Goal: Information Seeking & Learning: Learn about a topic

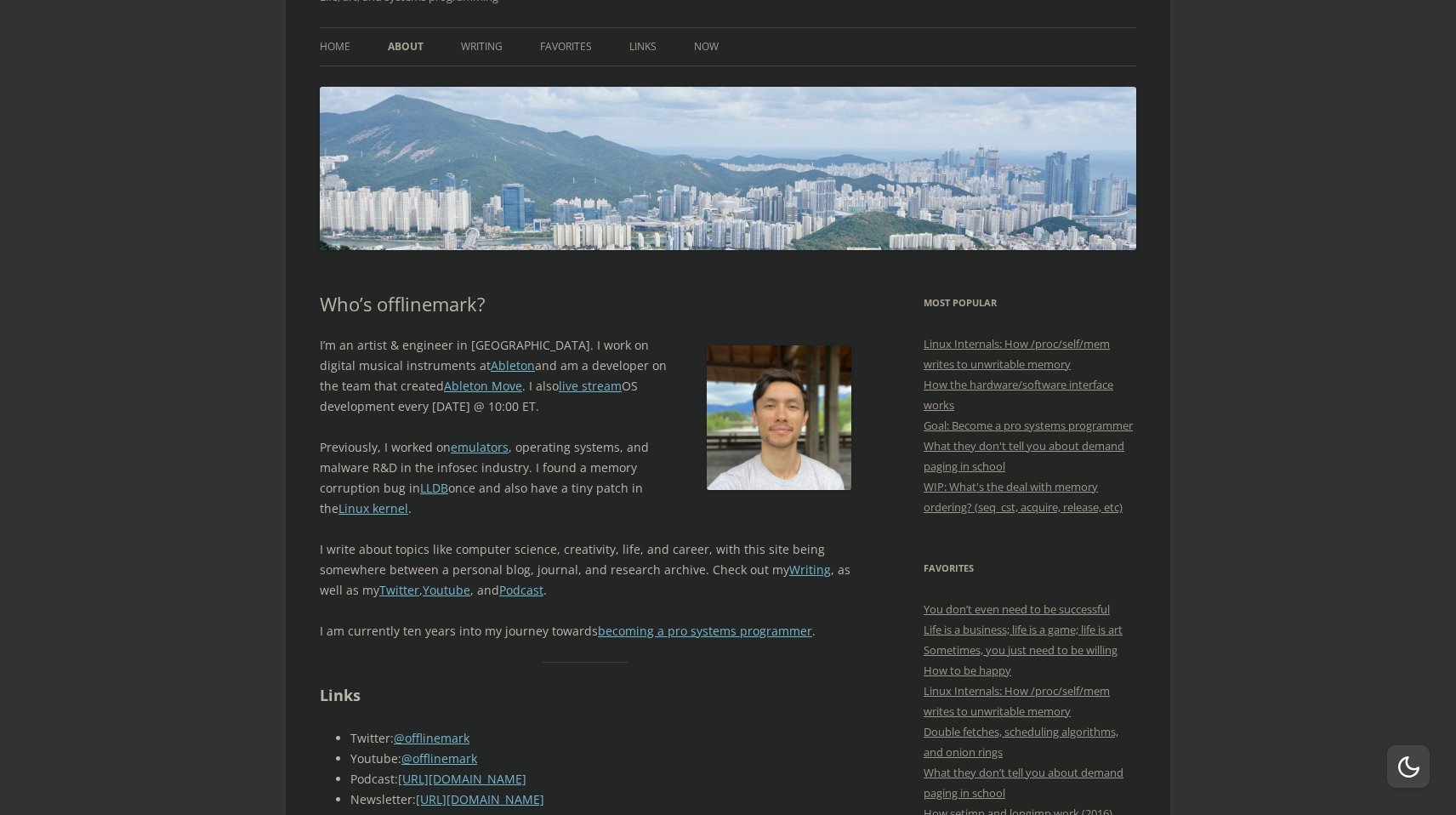
scroll to position [119, 0]
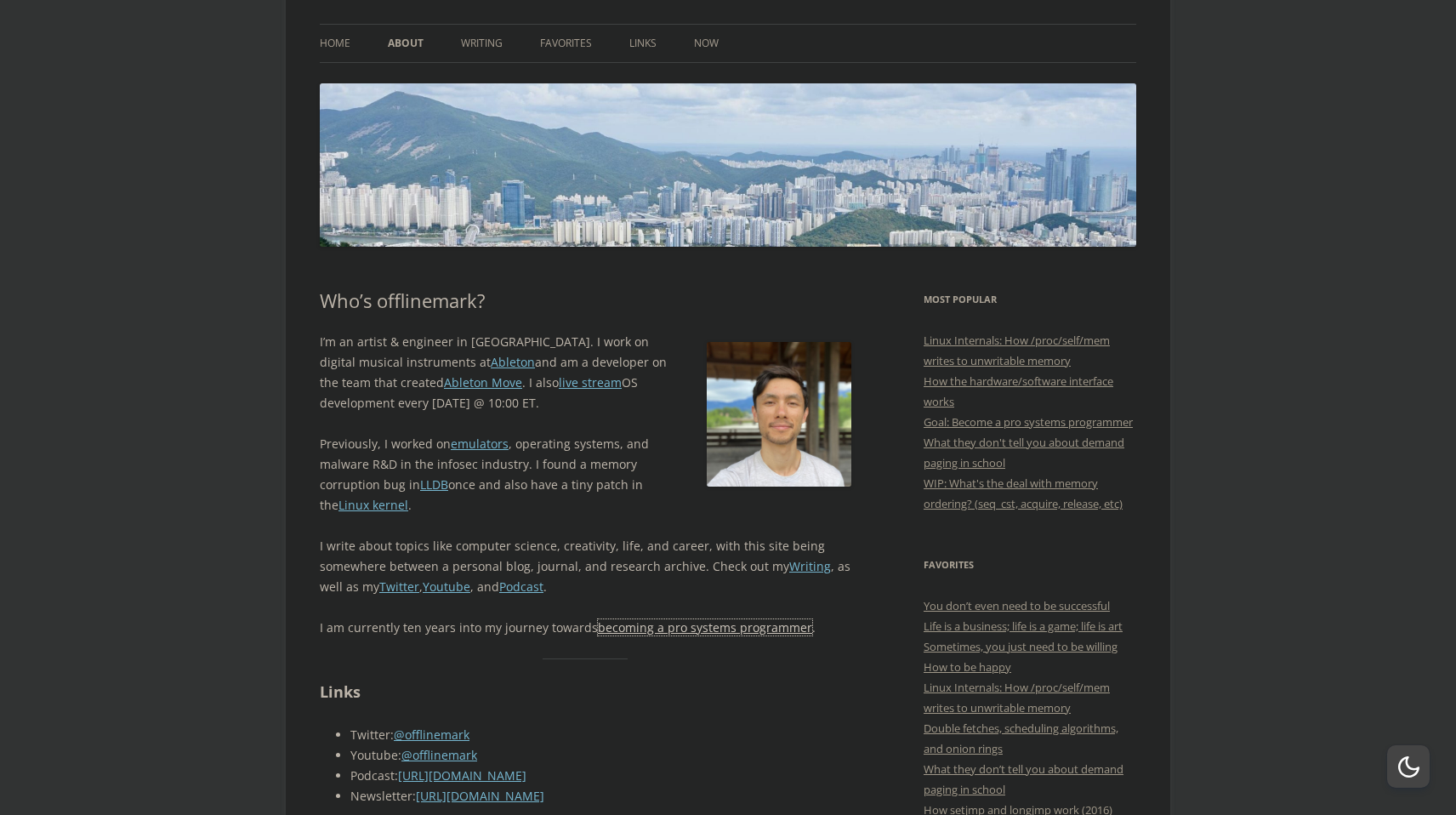
click at [665, 626] on link "becoming a pro systems programmer" at bounding box center [705, 627] width 214 height 16
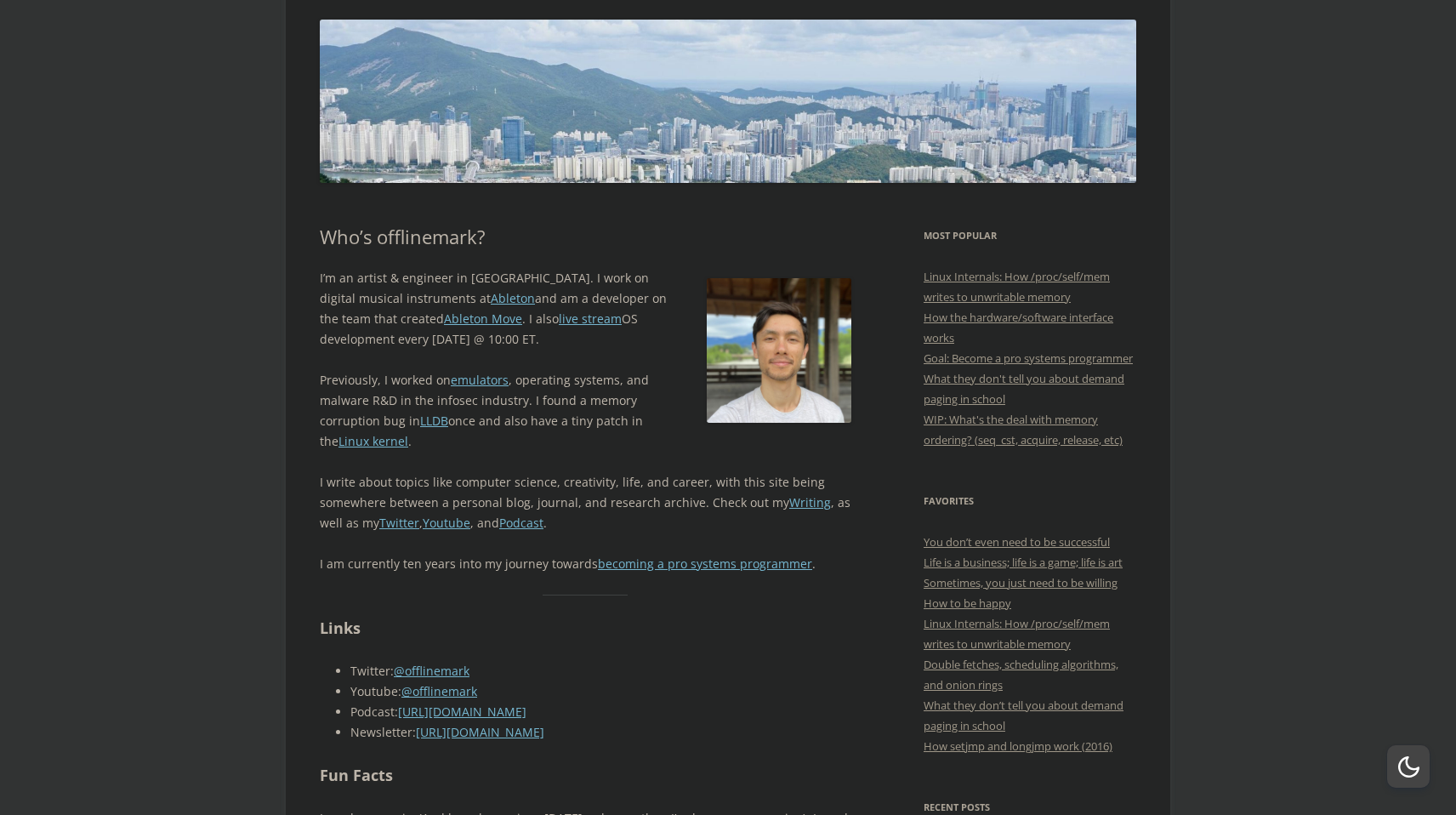
scroll to position [184, 0]
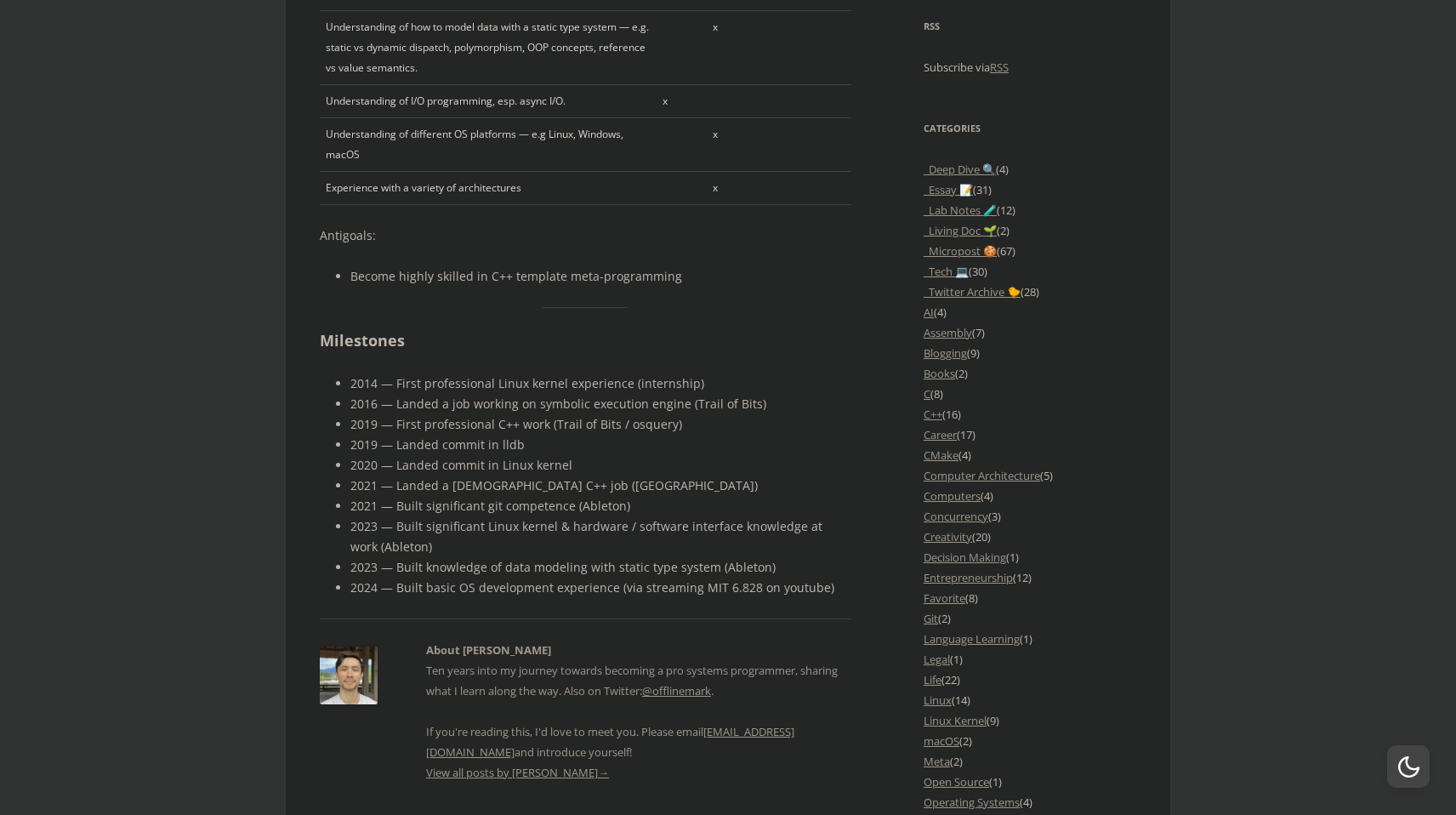
scroll to position [1431, 0]
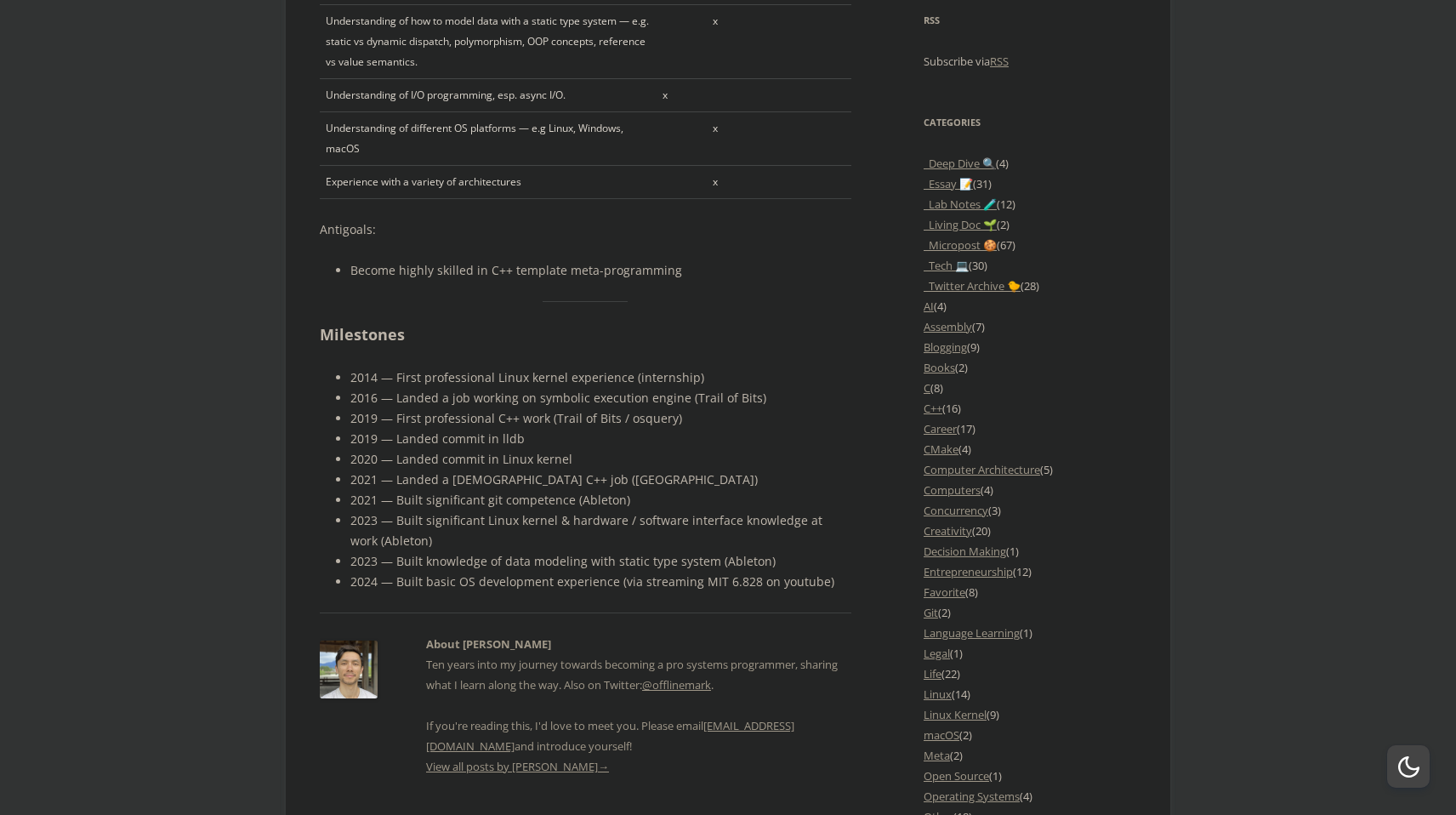
click at [181, 476] on body "offlinemark Life, art, and systems programming Menu Skip to content Home About …" at bounding box center [728, 443] width 1456 height 3667
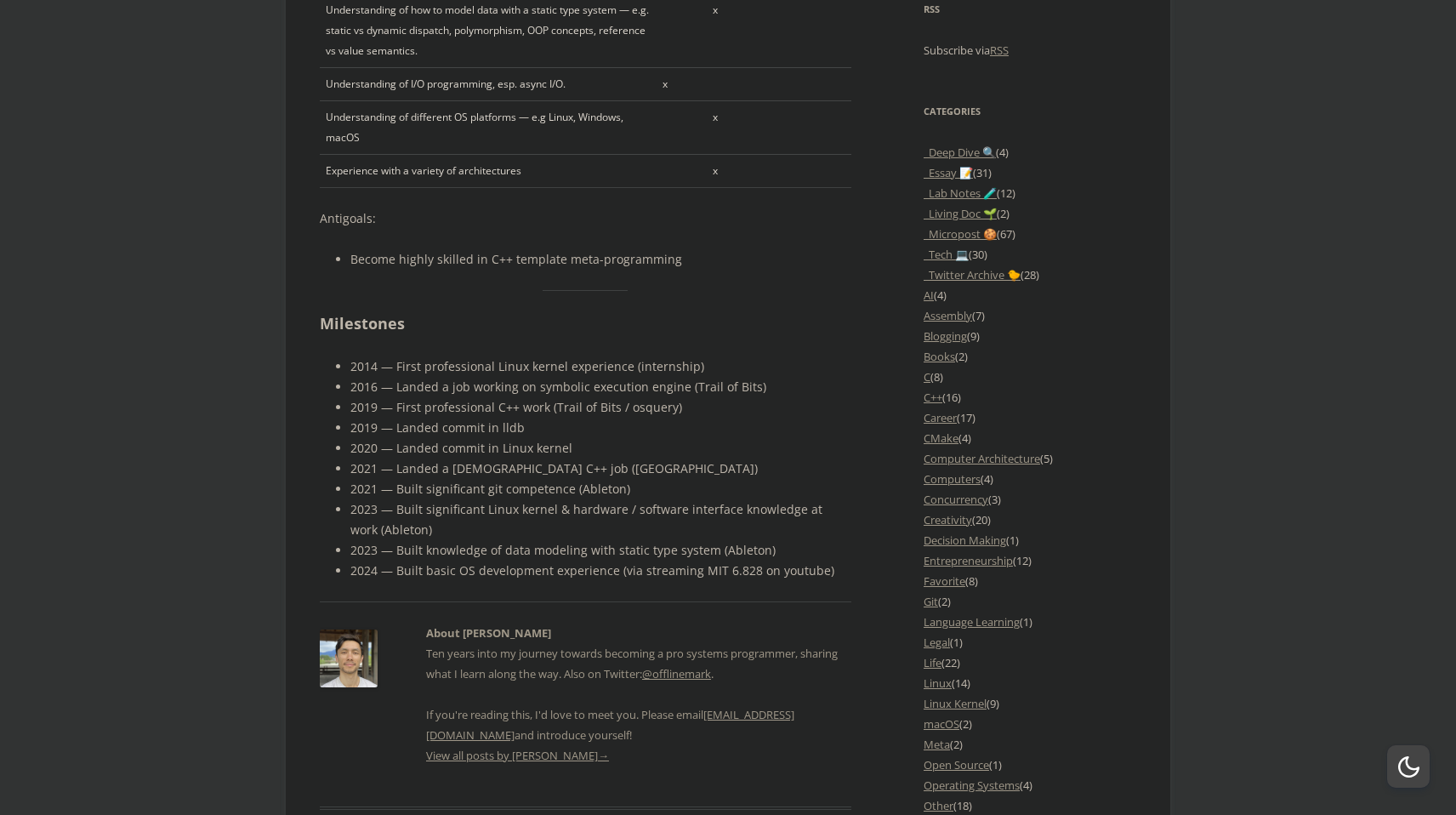
scroll to position [1444, 0]
click at [181, 476] on body "offlinemark Life, art, and systems programming Menu Skip to content Home About …" at bounding box center [728, 430] width 1456 height 3667
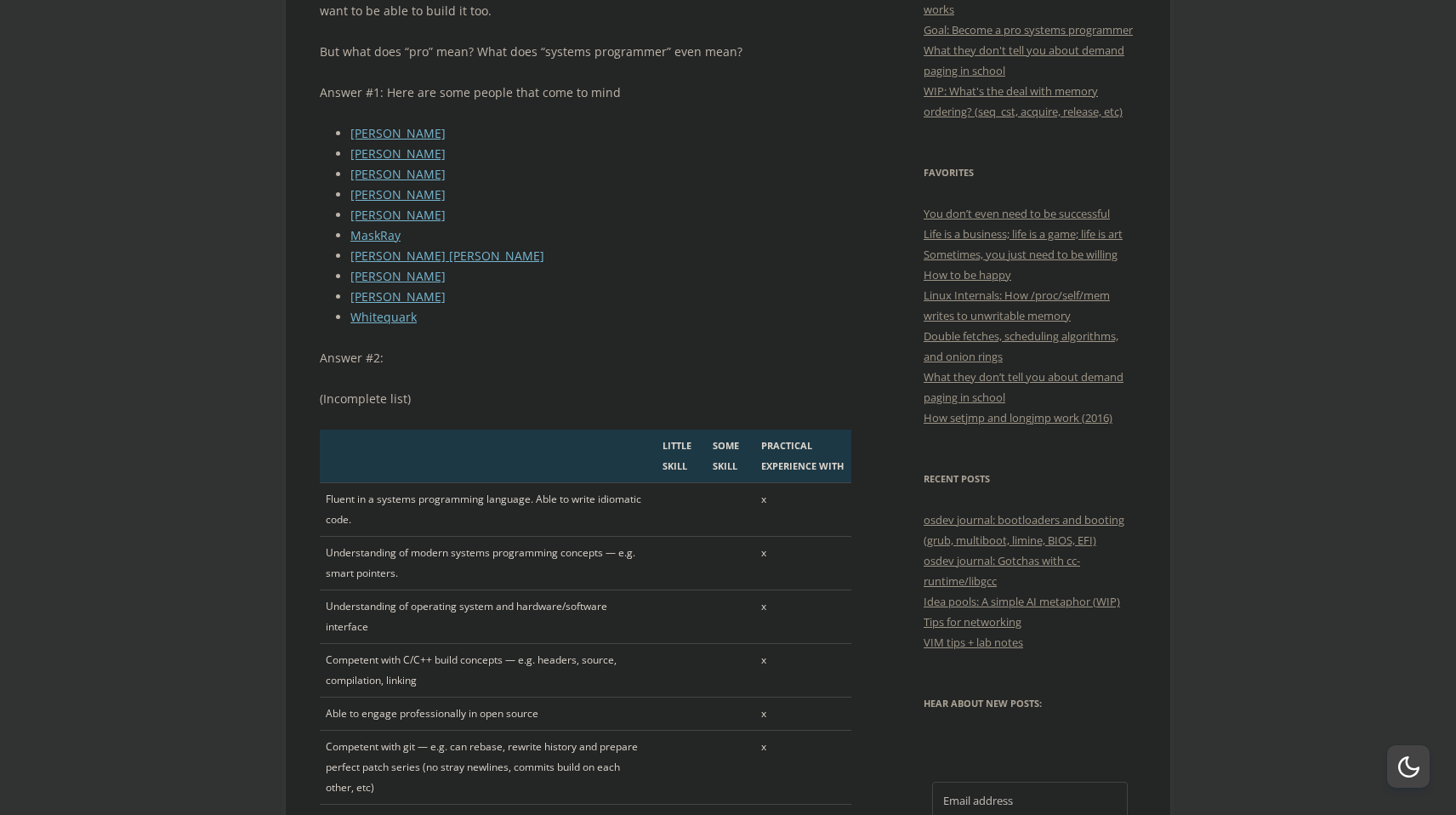
scroll to position [0, 0]
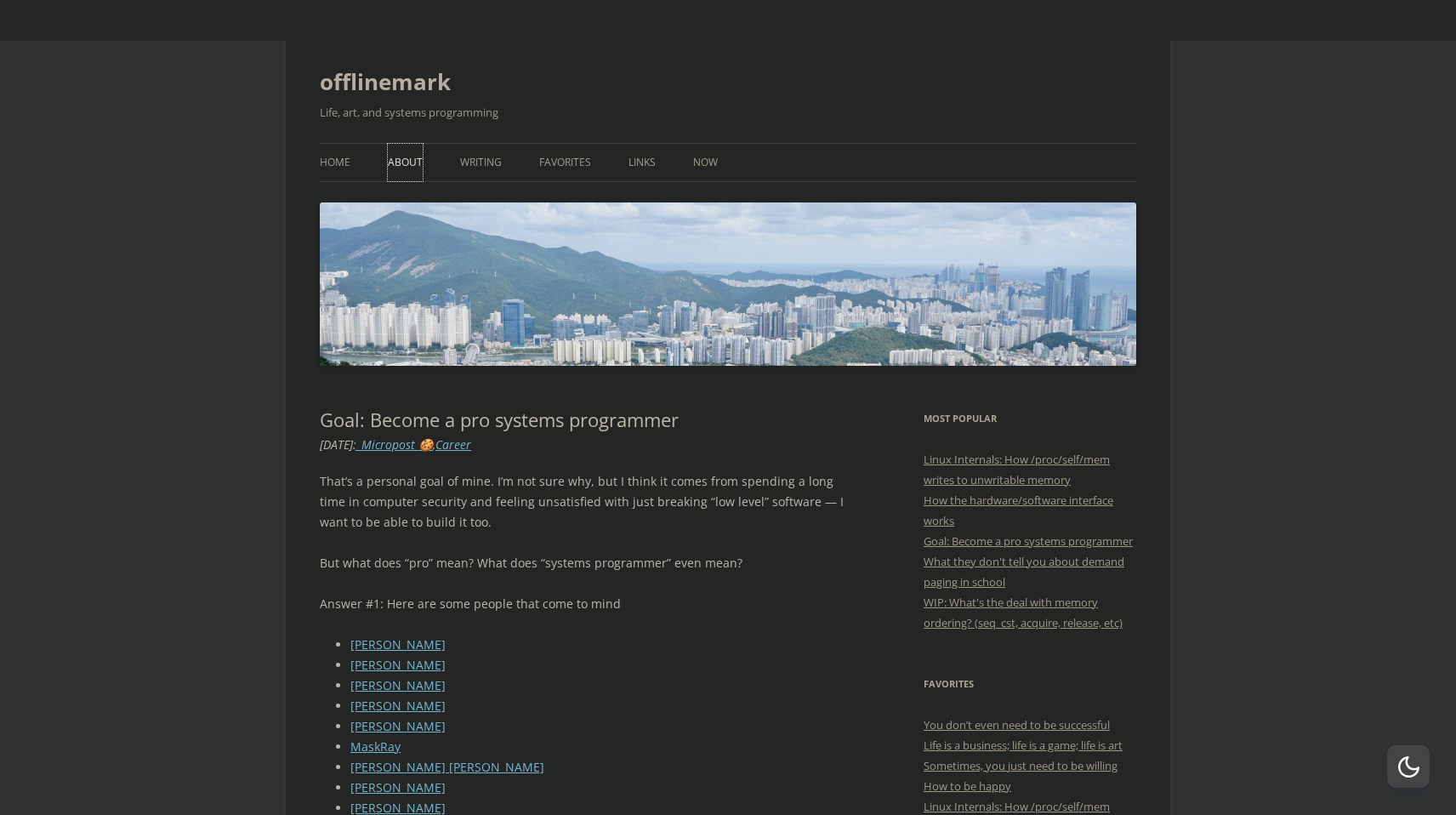
click at [402, 158] on link "About" at bounding box center [405, 162] width 35 height 38
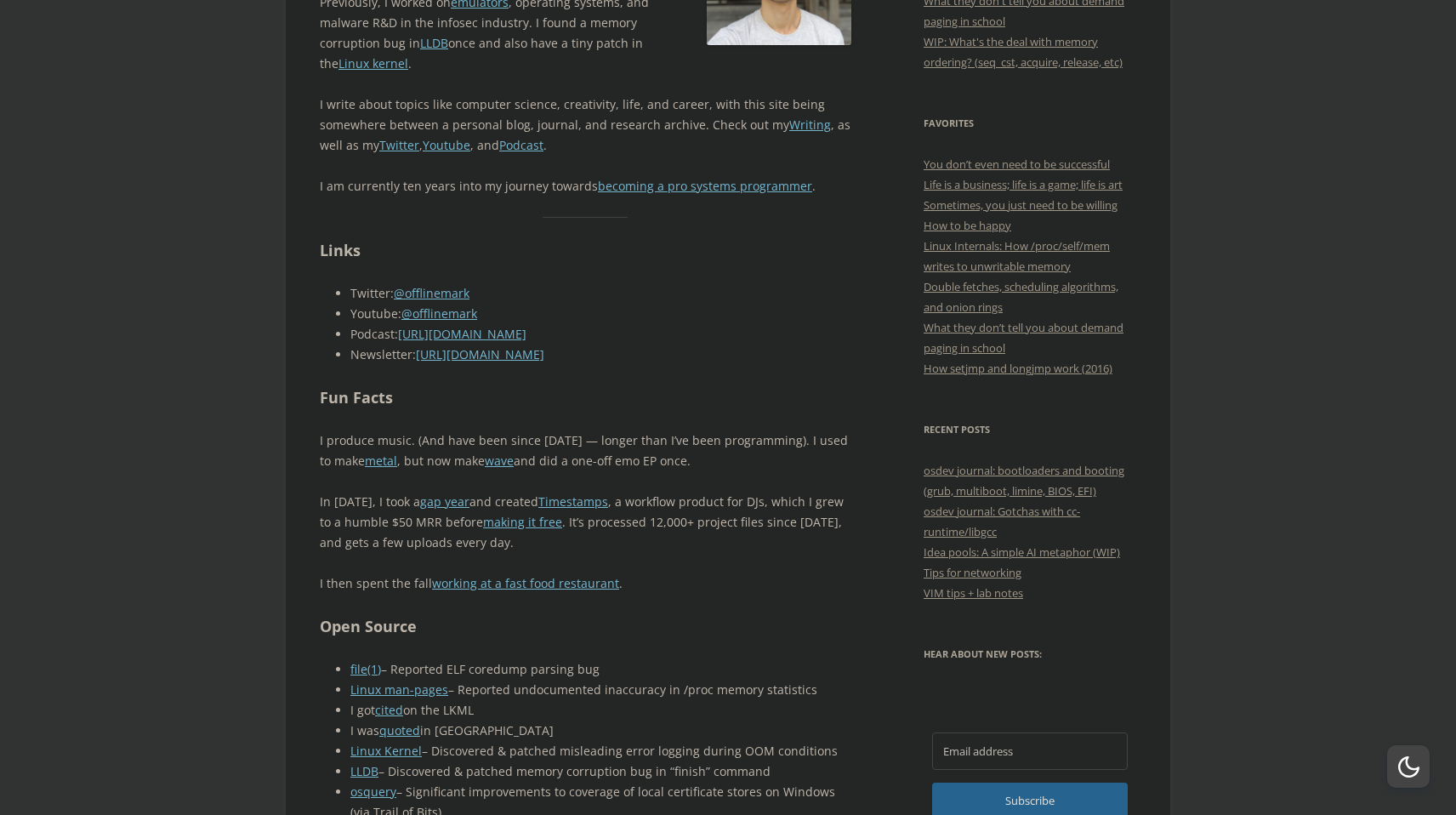
scroll to position [569, 0]
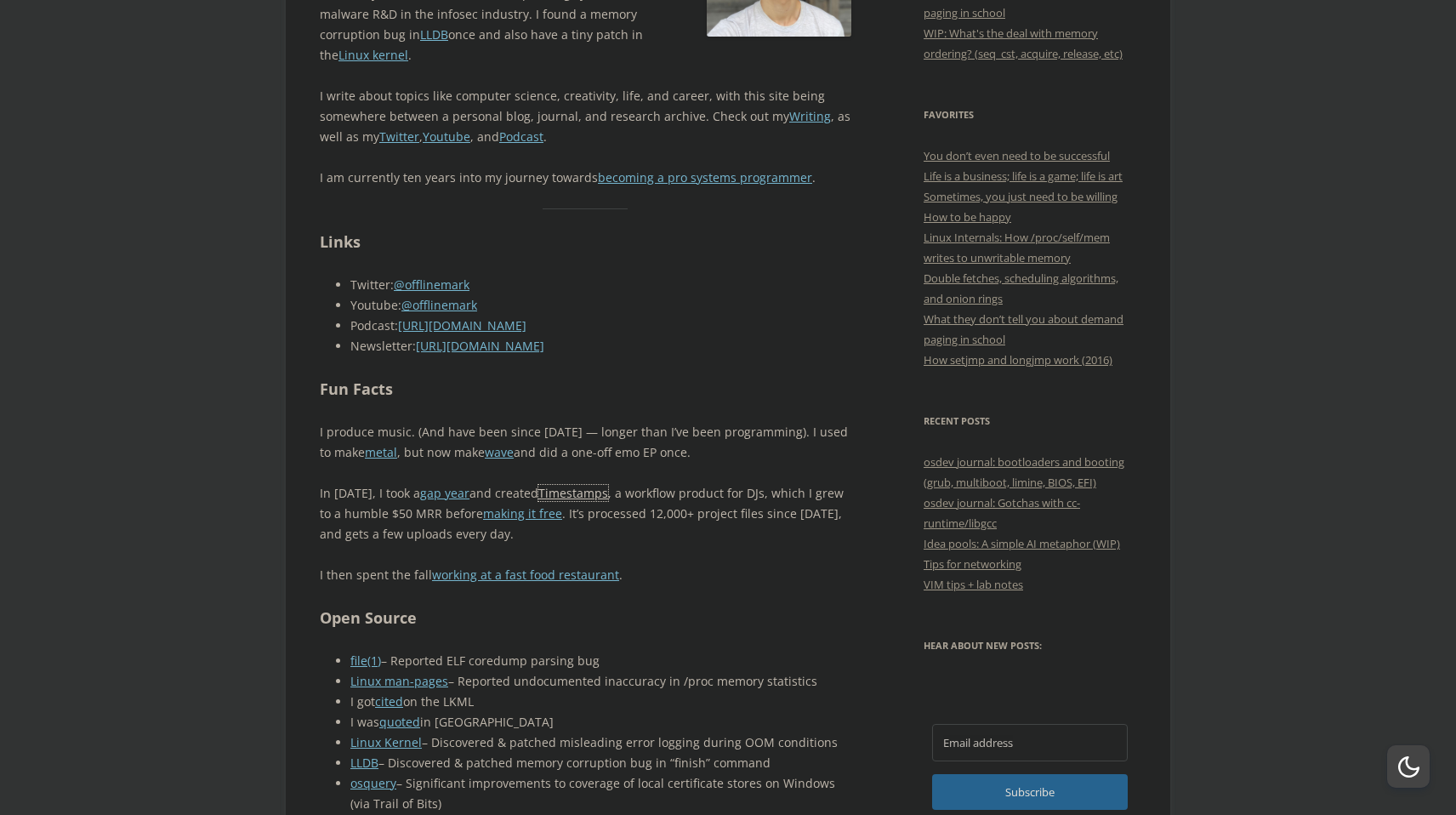
click at [565, 492] on link "Timestamps" at bounding box center [573, 493] width 70 height 16
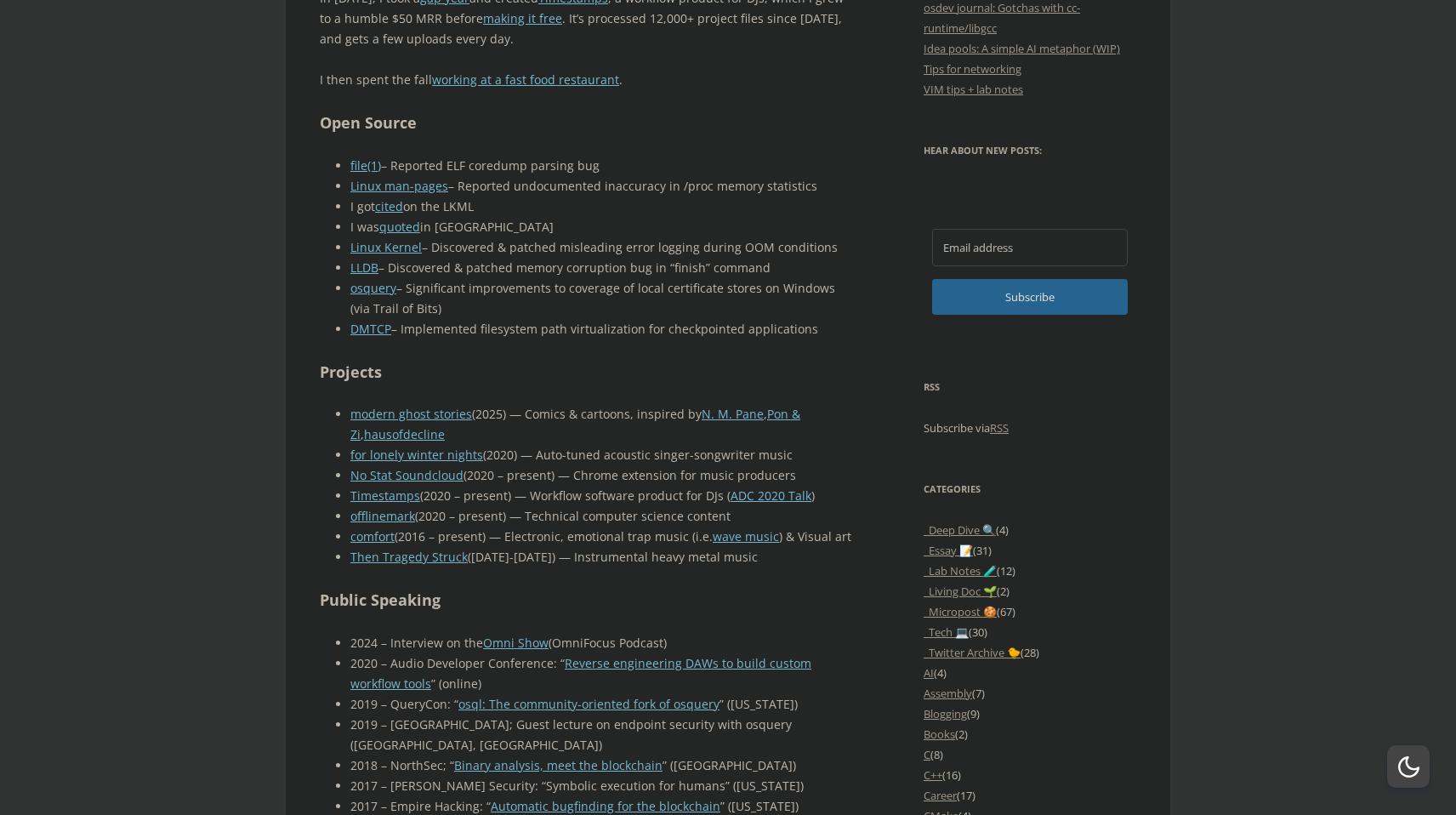
scroll to position [1062, 0]
click at [435, 411] on link "modern ghost stories" at bounding box center [411, 416] width 121 height 16
click at [284, 455] on body "offlinemark Life, art, and systems programming Menu Skip to content Home About …" at bounding box center [728, 812] width 1456 height 3667
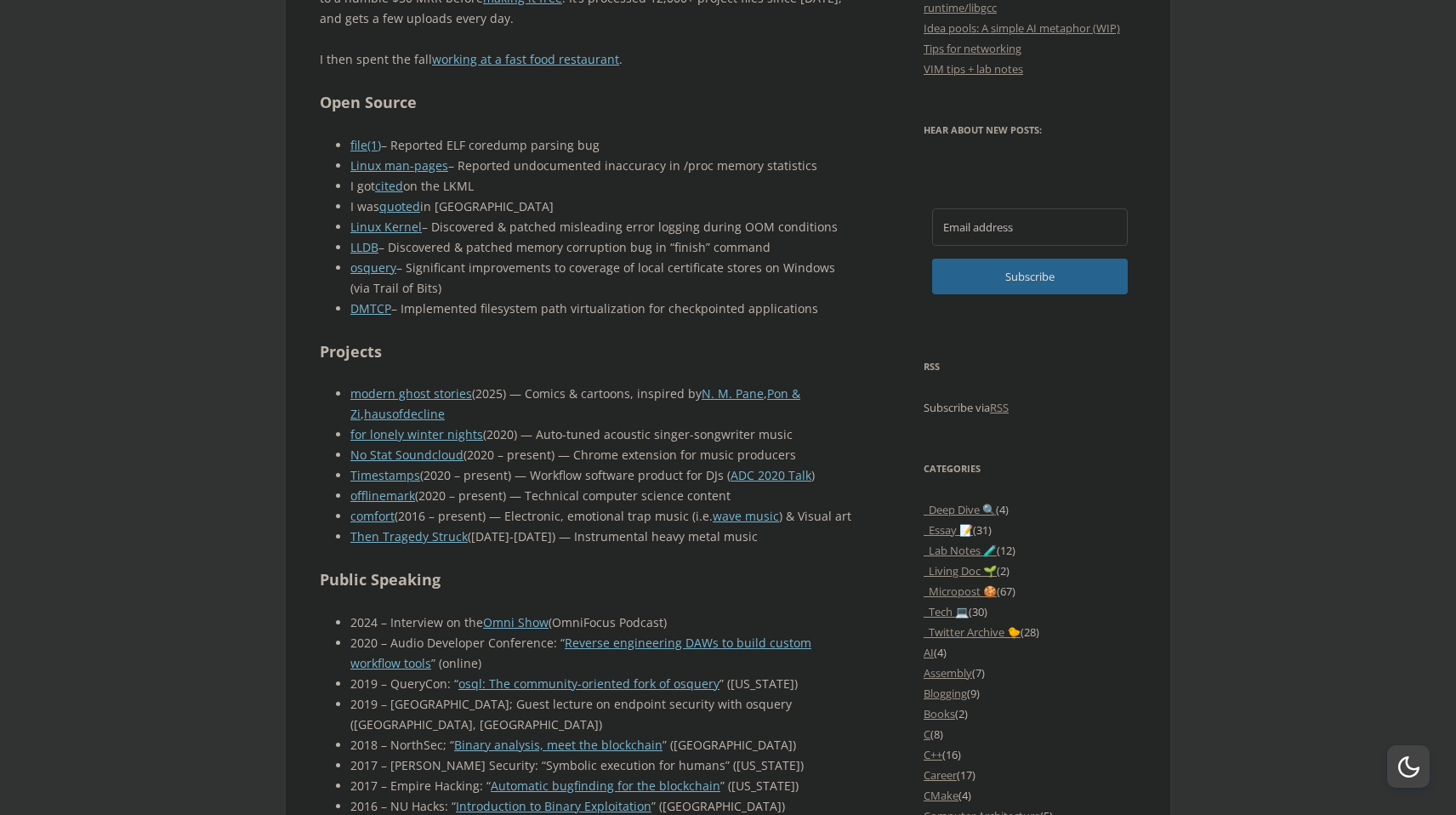
scroll to position [1087, 0]
click at [373, 450] on link "No Stat Soundcloud" at bounding box center [407, 453] width 113 height 16
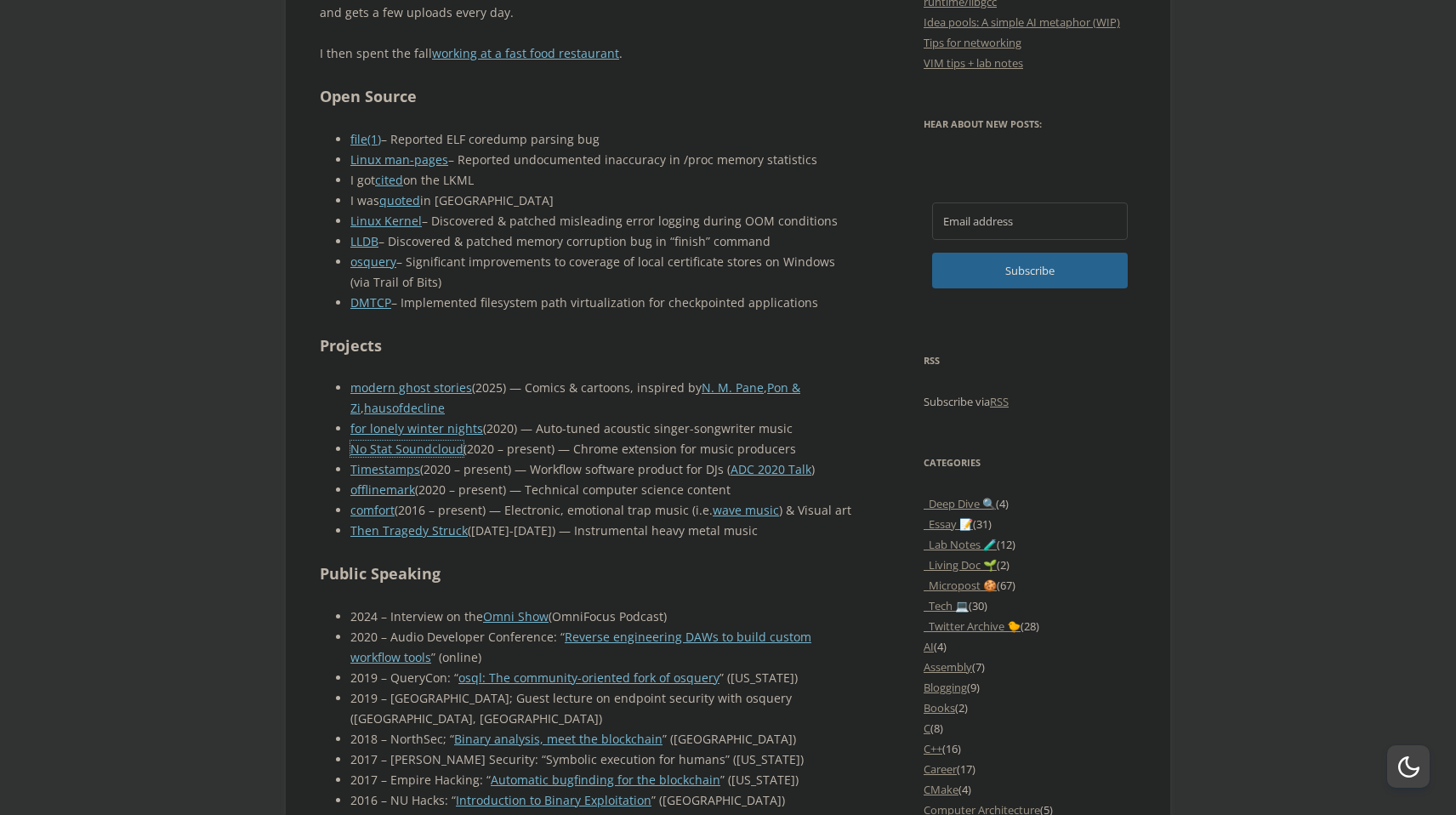
scroll to position [0, 0]
